Goal: Information Seeking & Learning: Learn about a topic

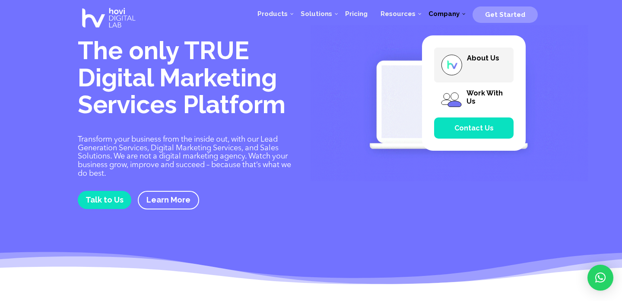
click at [456, 64] on img at bounding box center [451, 65] width 22 height 22
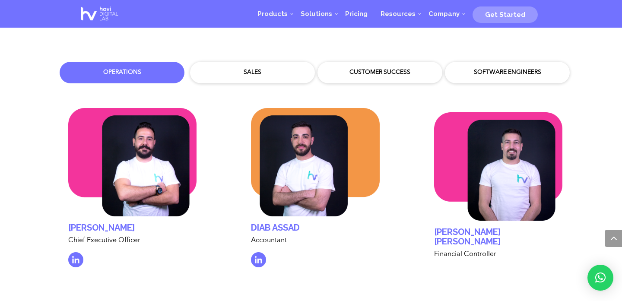
scroll to position [2581, 0]
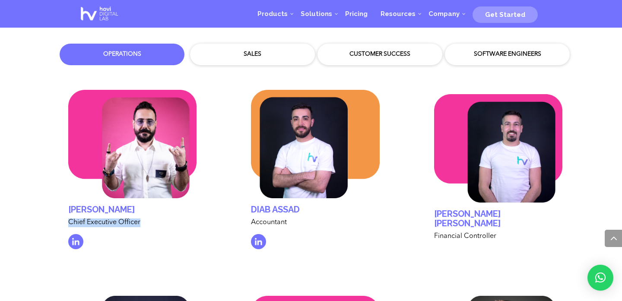
drag, startPoint x: 69, startPoint y: 212, endPoint x: 144, endPoint y: 215, distance: 74.3
click at [144, 218] on p "Chief Executive Officer" at bounding box center [132, 226] width 128 height 16
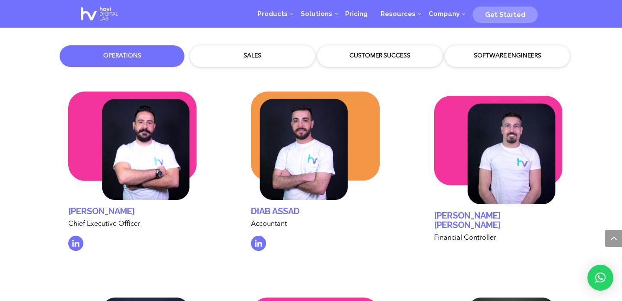
scroll to position [2495, 0]
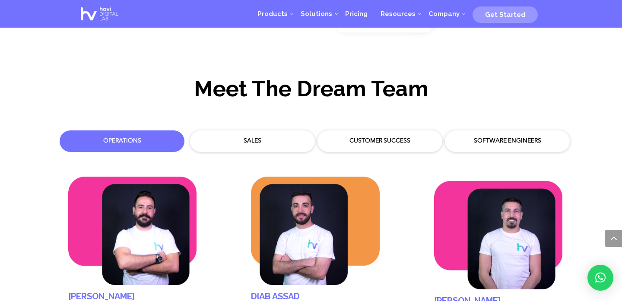
click at [264, 137] on div "Sales" at bounding box center [252, 141] width 112 height 9
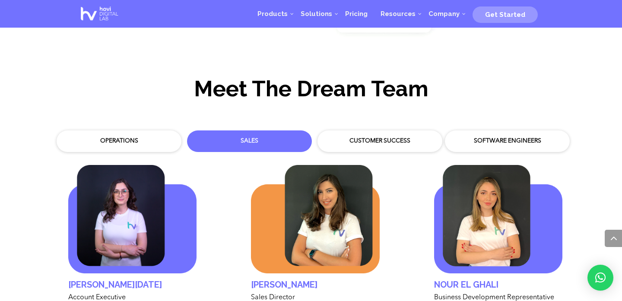
click at [370, 137] on div "Customer Success" at bounding box center [380, 141] width 112 height 9
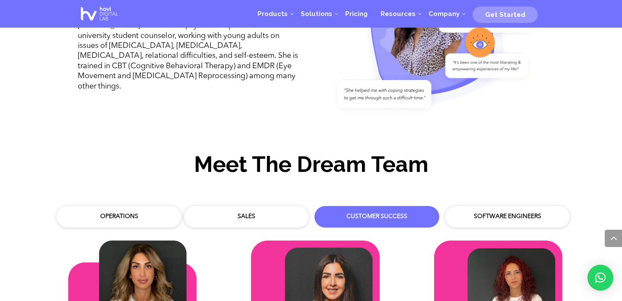
scroll to position [2416, 0]
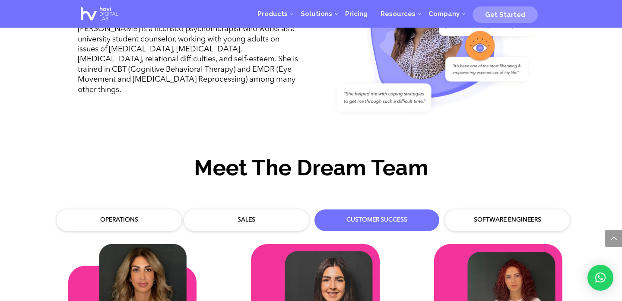
click at [477, 214] on div "Software Engineers" at bounding box center [507, 220] width 116 height 13
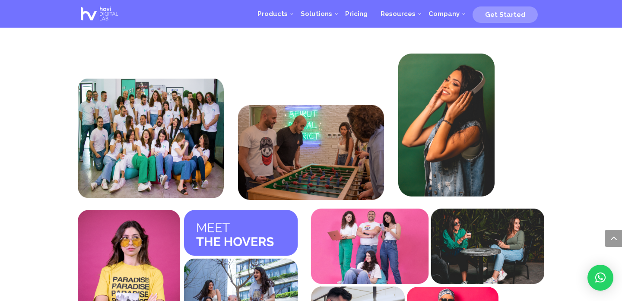
scroll to position [3182, 0]
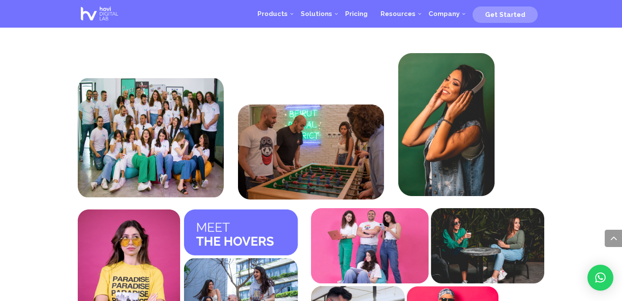
click at [159, 137] on img at bounding box center [151, 137] width 146 height 119
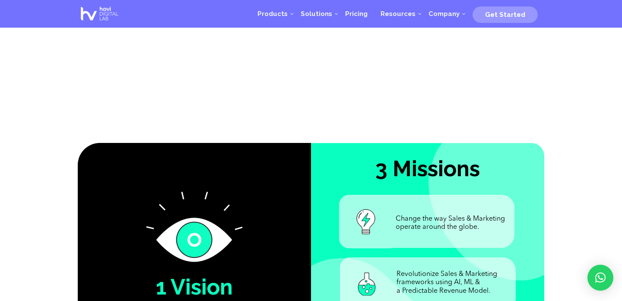
scroll to position [316, 0]
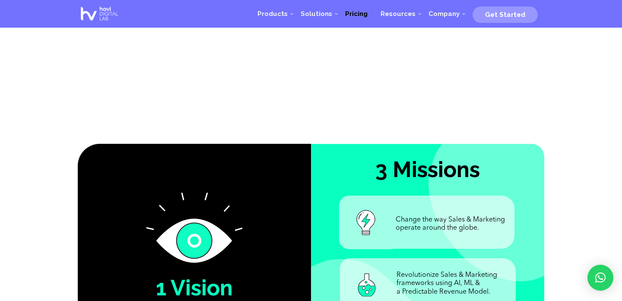
click at [357, 16] on span "Pricing" at bounding box center [356, 14] width 22 height 8
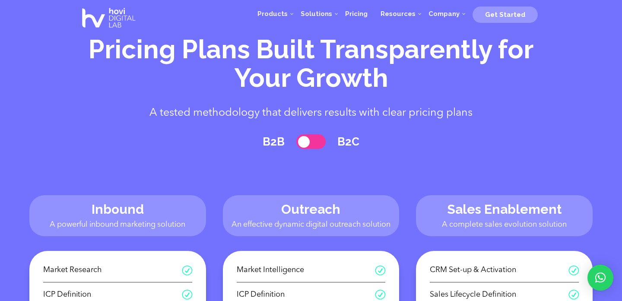
click at [307, 148] on span at bounding box center [310, 141] width 29 height 15
click at [111, 19] on img at bounding box center [109, 18] width 62 height 35
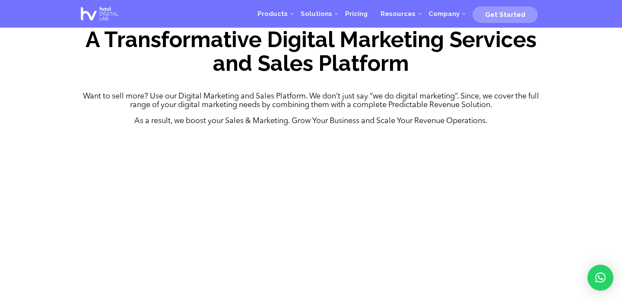
scroll to position [342, 0]
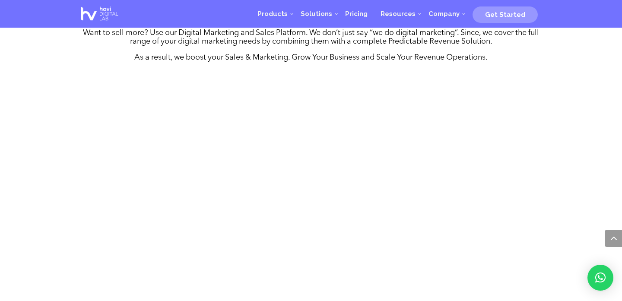
scroll to position [398, 0]
